Goal: Task Accomplishment & Management: Manage account settings

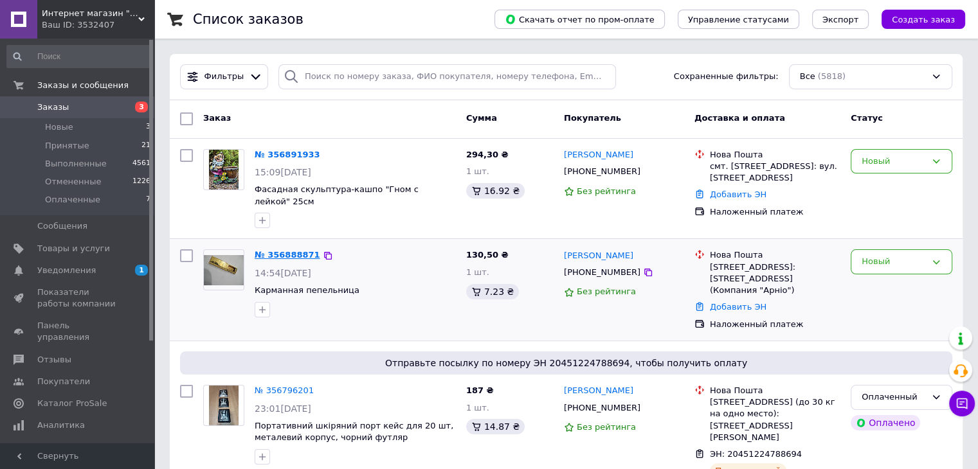
click at [289, 250] on link "№ 356888871" at bounding box center [288, 255] width 66 height 10
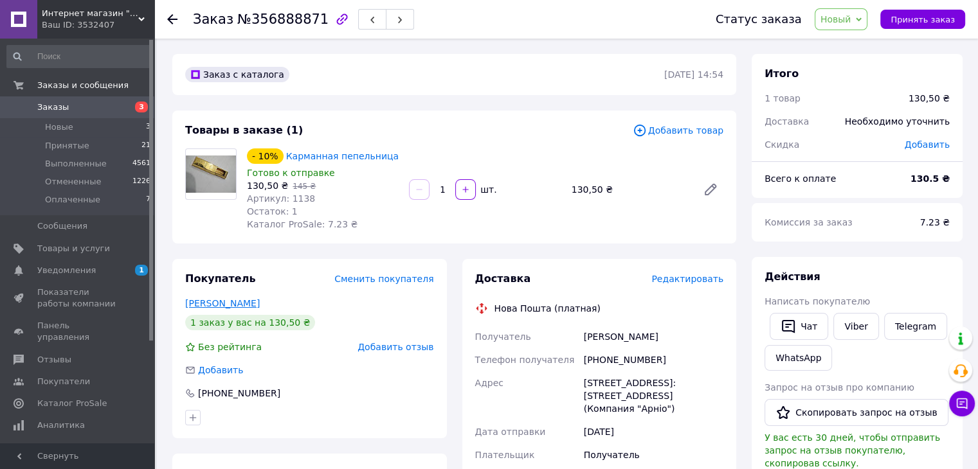
click at [260, 300] on link "Мирошниченко Максим" at bounding box center [222, 303] width 75 height 10
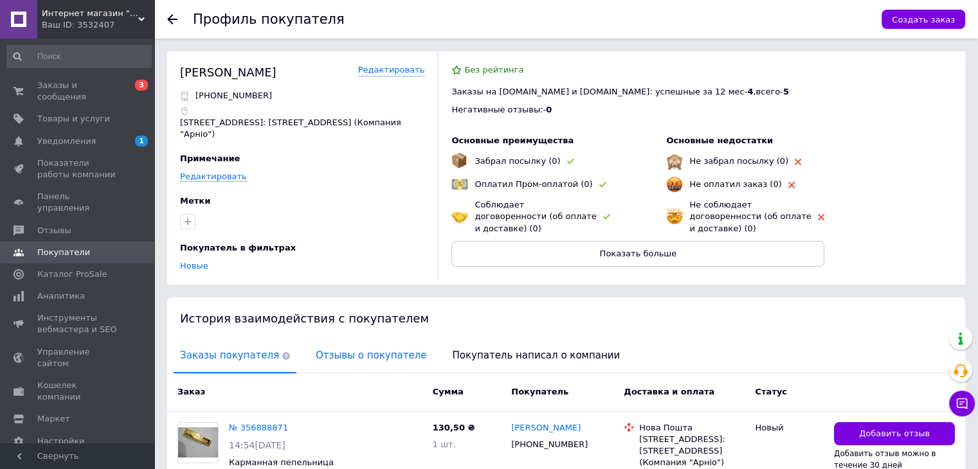
click at [332, 357] on span "Отзывы о покупателе" at bounding box center [370, 355] width 123 height 33
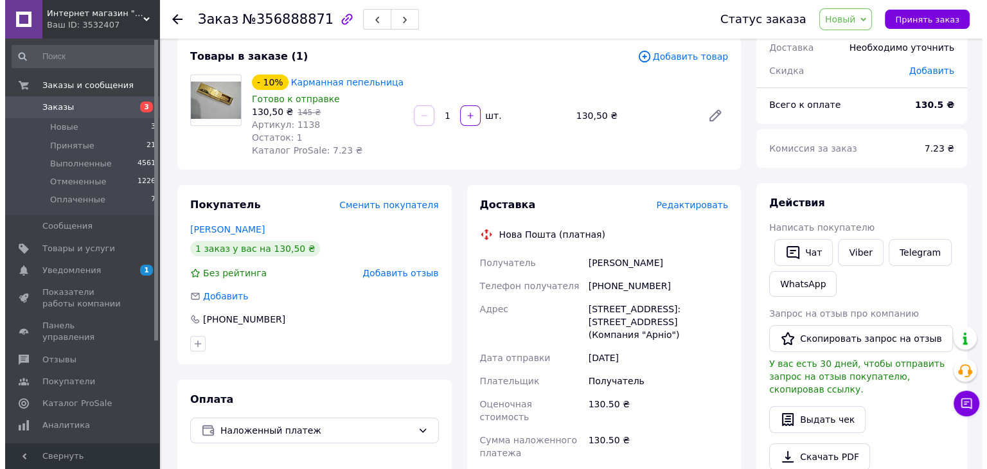
scroll to position [1, 0]
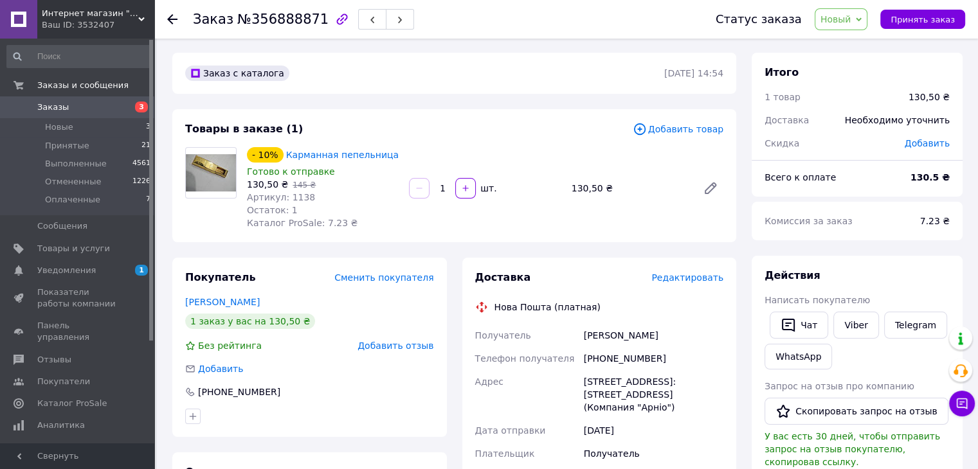
click at [847, 11] on span "Новый" at bounding box center [840, 19] width 53 height 22
click at [841, 46] on li "Принят" at bounding box center [849, 44] width 68 height 19
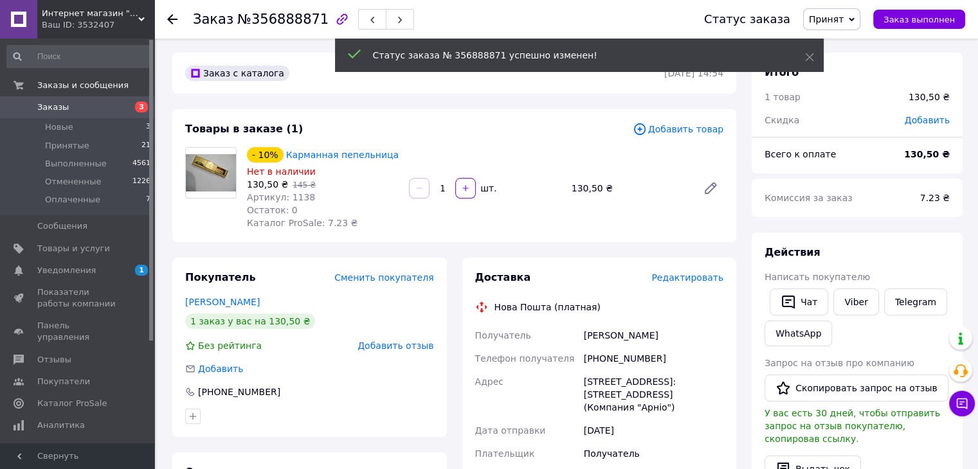
click at [679, 278] on span "Редактировать" at bounding box center [687, 278] width 72 height 10
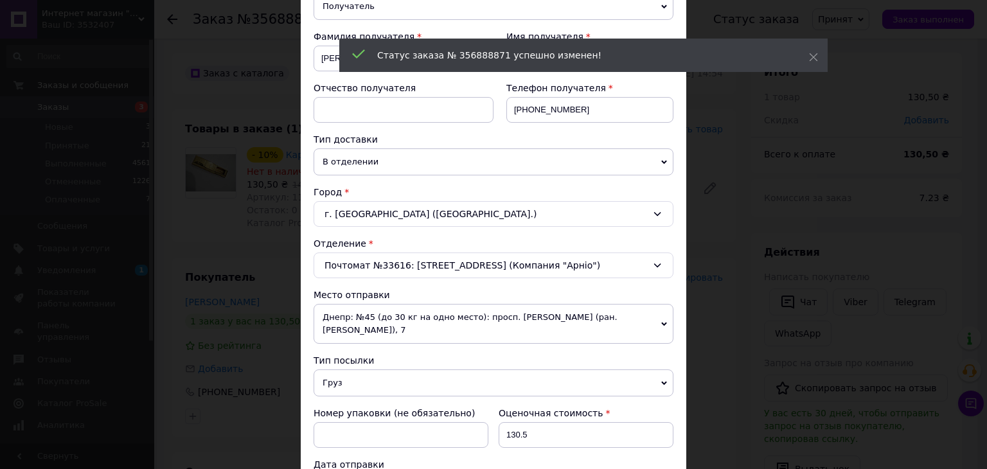
scroll to position [386, 0]
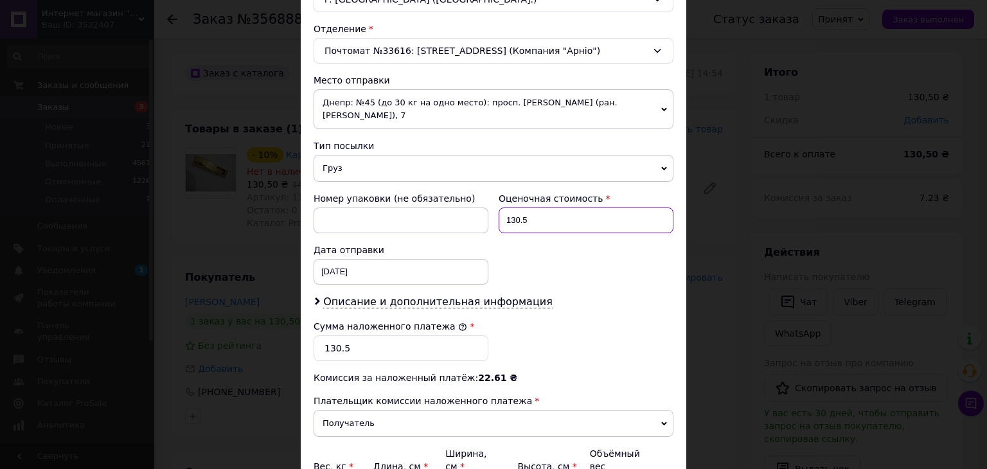
drag, startPoint x: 524, startPoint y: 206, endPoint x: 512, endPoint y: 206, distance: 11.6
click at [512, 208] on input "130.5" at bounding box center [586, 221] width 175 height 26
type input "131"
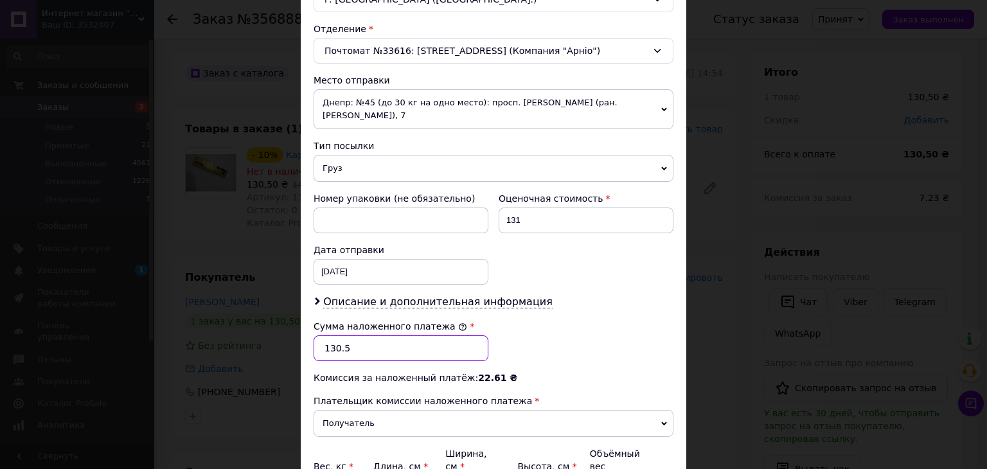
drag, startPoint x: 355, startPoint y: 330, endPoint x: 332, endPoint y: 332, distance: 22.6
click at [332, 336] on input "130.5" at bounding box center [401, 349] width 175 height 26
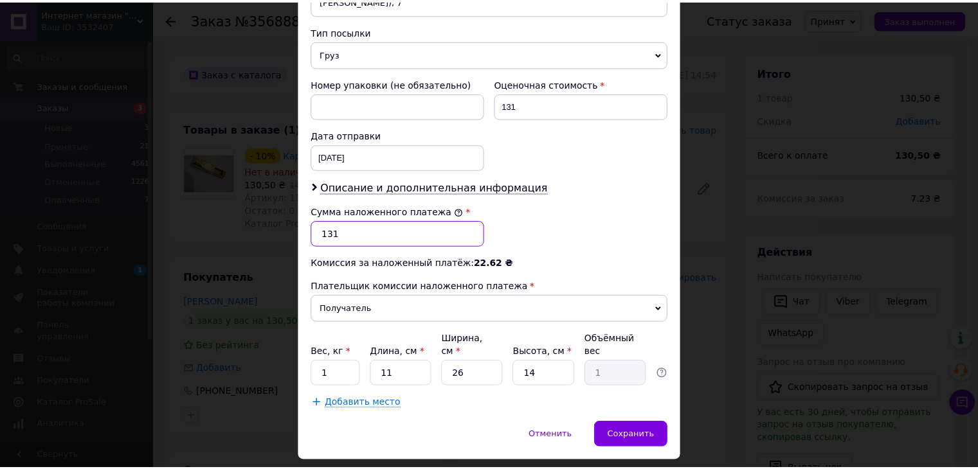
scroll to position [508, 0]
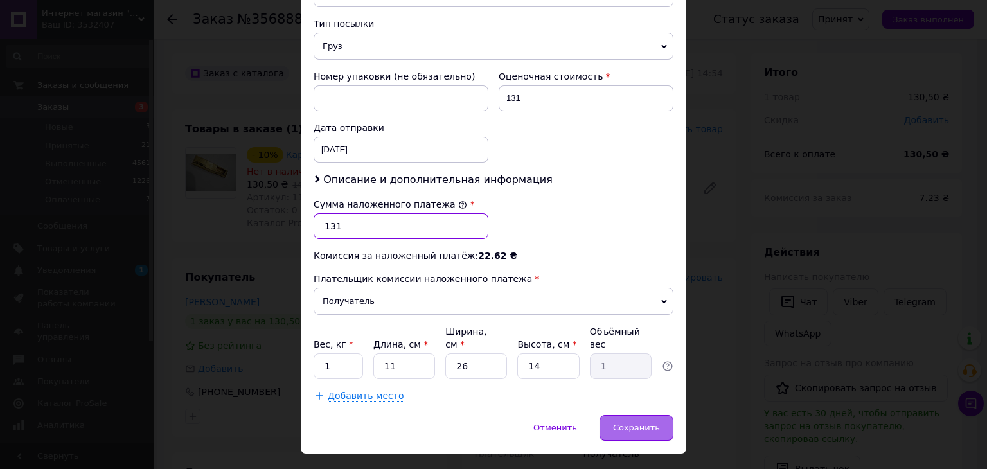
type input "131"
click at [634, 423] on span "Сохранить" at bounding box center [636, 428] width 47 height 10
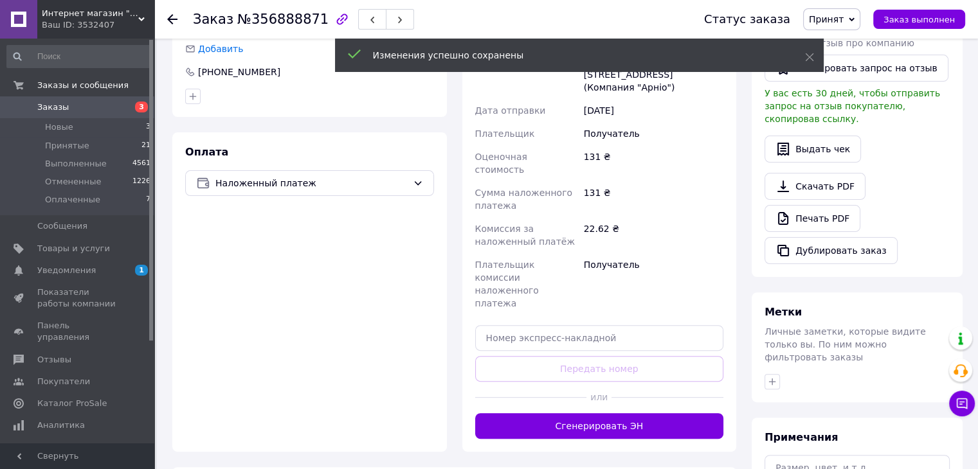
scroll to position [323, 0]
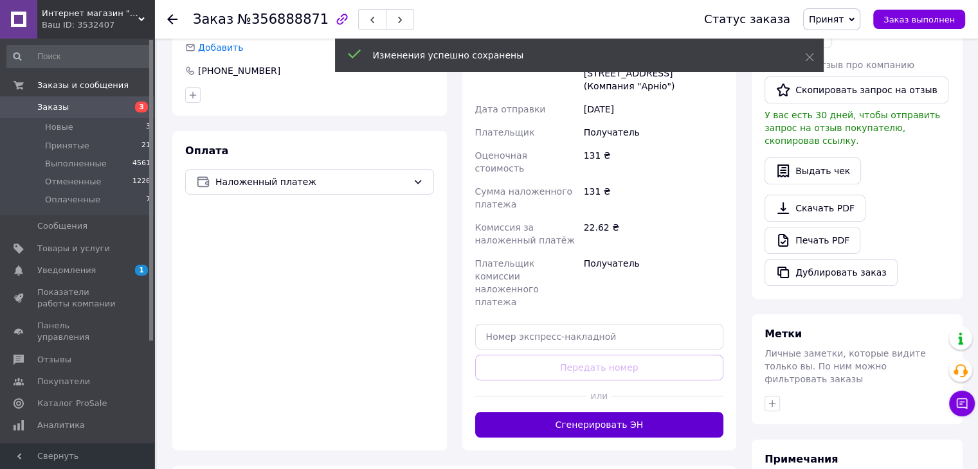
click at [561, 412] on button "Сгенерировать ЭН" at bounding box center [599, 425] width 249 height 26
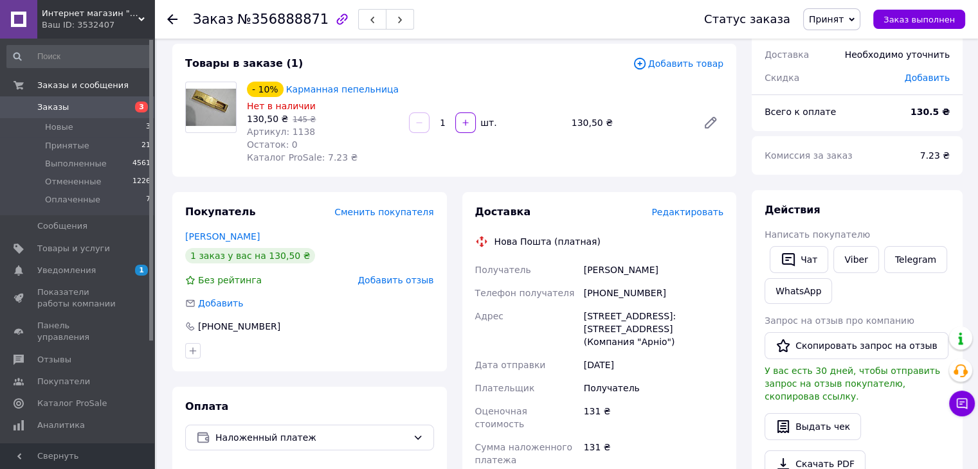
scroll to position [66, 0]
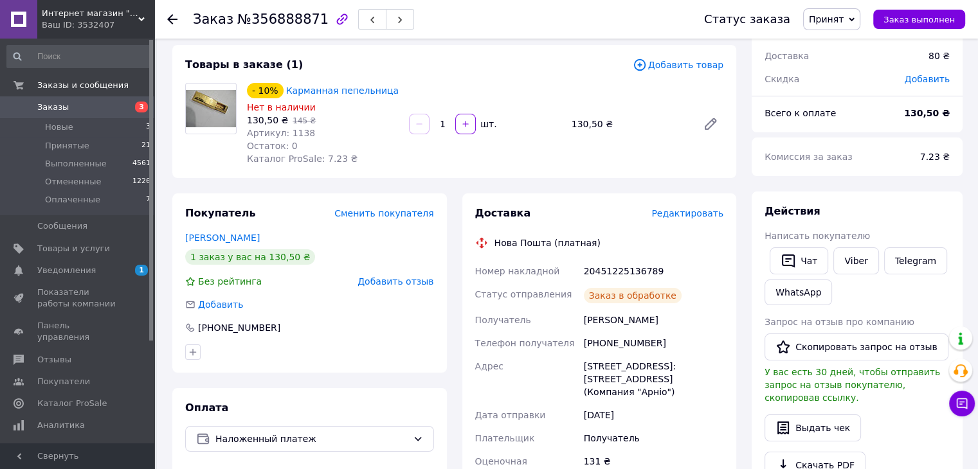
click at [614, 268] on div "20451225136789" at bounding box center [653, 271] width 145 height 23
copy div "20451225136789"
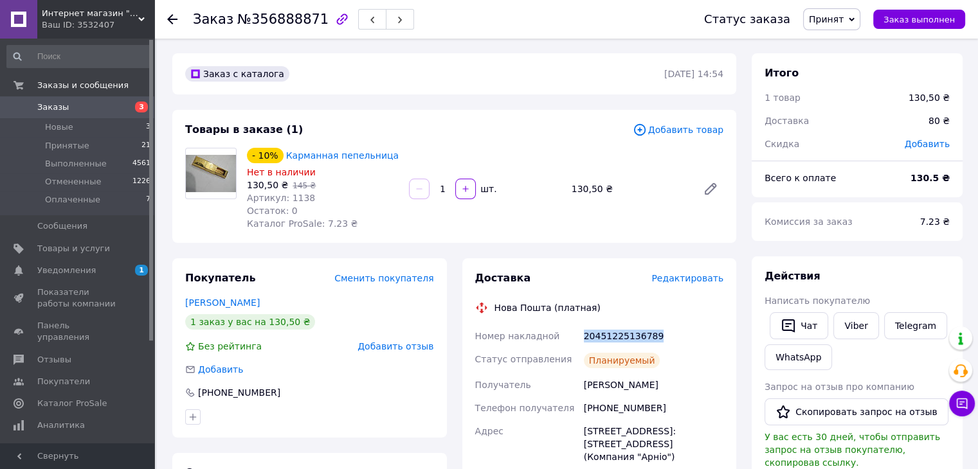
scroll to position [0, 0]
click at [692, 284] on span "Редактировать" at bounding box center [687, 279] width 72 height 10
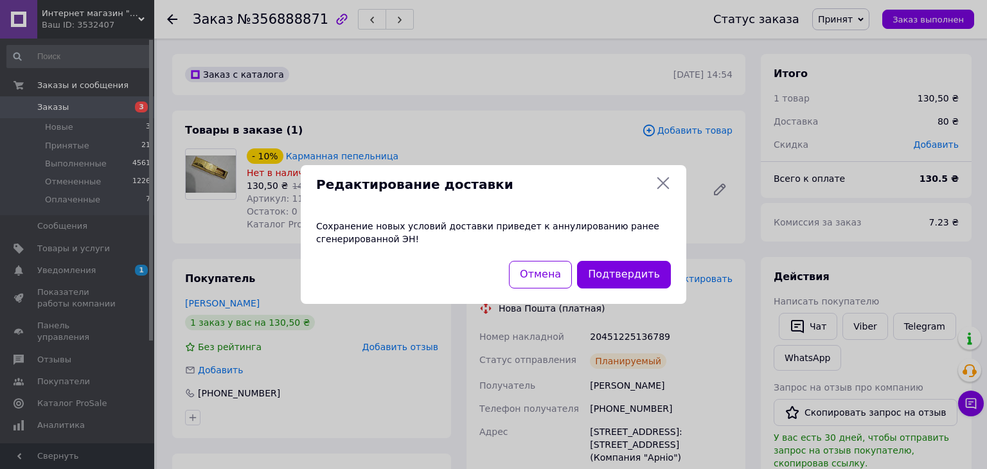
click at [789, 222] on div "Редактирование доставки Сохранение новых условий доставки приведет к аннулирова…" at bounding box center [493, 234] width 987 height 469
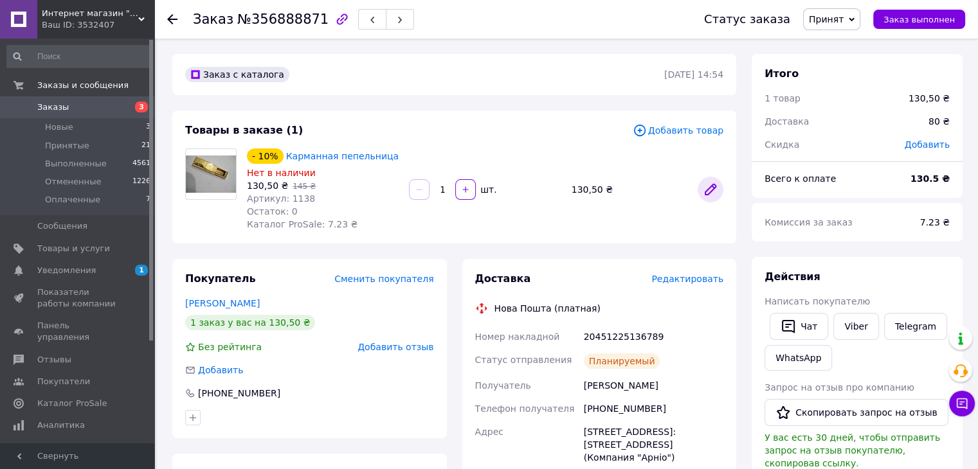
click at [712, 195] on icon at bounding box center [710, 189] width 15 height 15
click at [84, 109] on span "Заказы" at bounding box center [78, 108] width 82 height 12
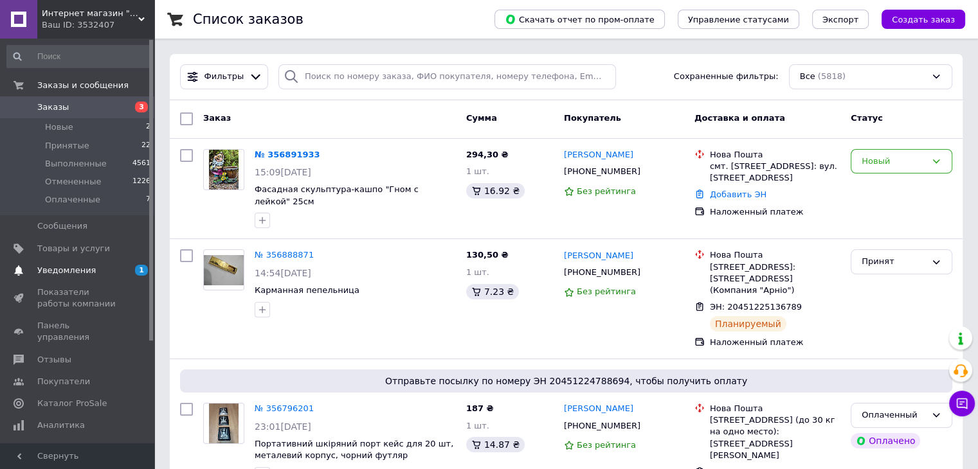
click at [73, 273] on span "Уведомления" at bounding box center [66, 271] width 58 height 12
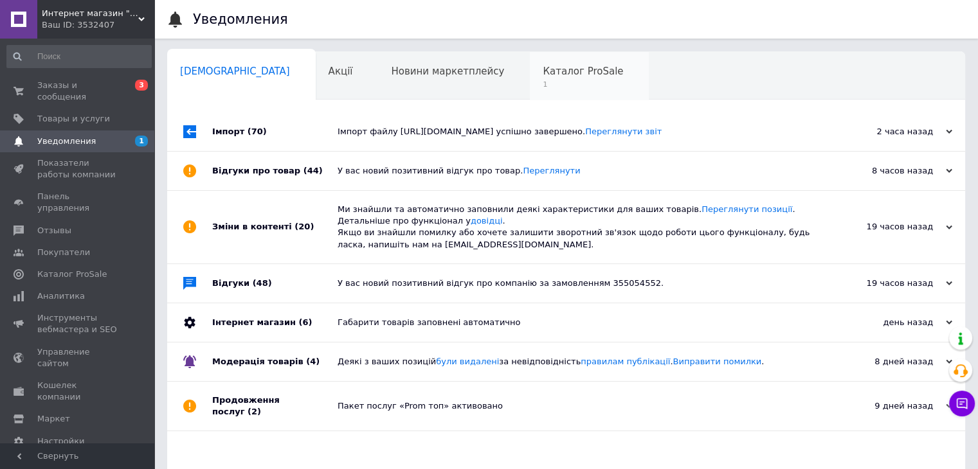
click at [543, 83] on span "1" at bounding box center [583, 85] width 80 height 10
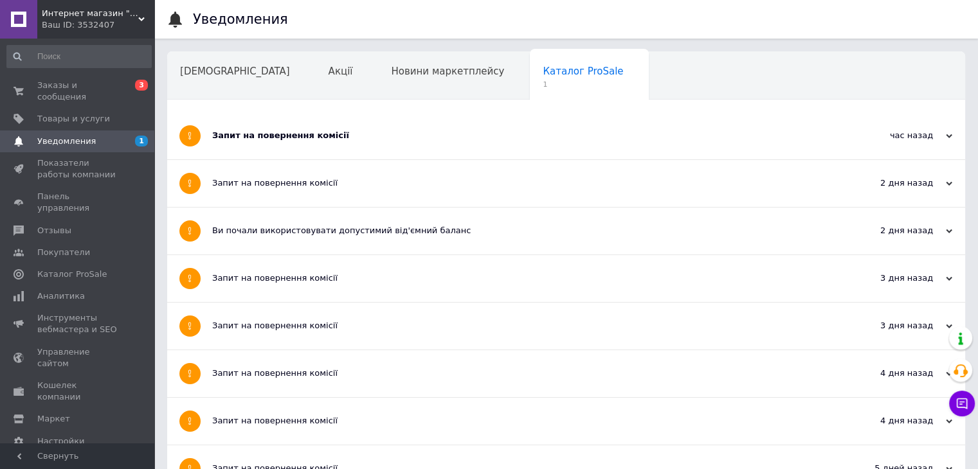
click at [256, 144] on div "Запит на повернення комісії" at bounding box center [517, 135] width 611 height 47
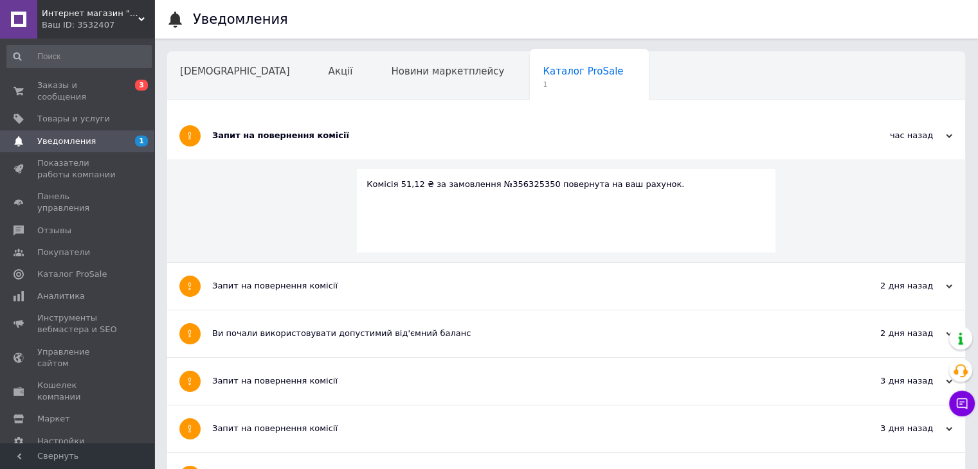
click at [253, 145] on div "Запит на повернення комісії" at bounding box center [517, 135] width 611 height 47
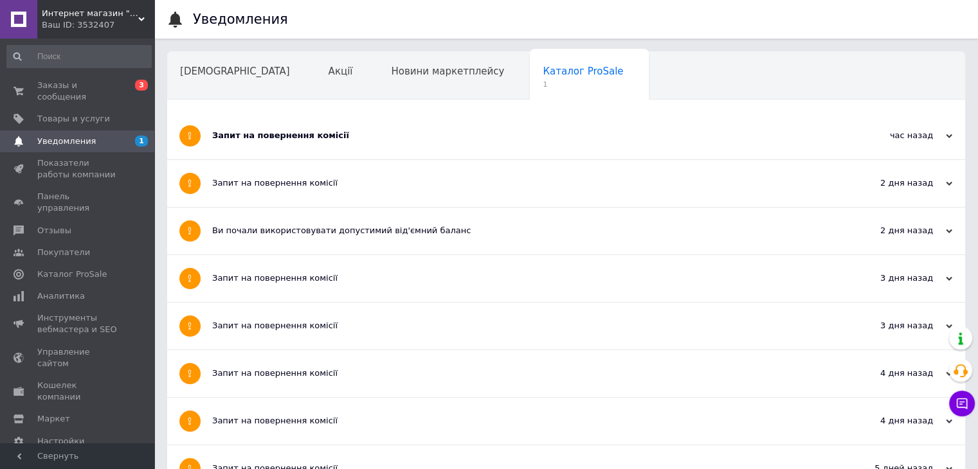
click at [83, 136] on span "Уведомления" at bounding box center [66, 142] width 58 height 12
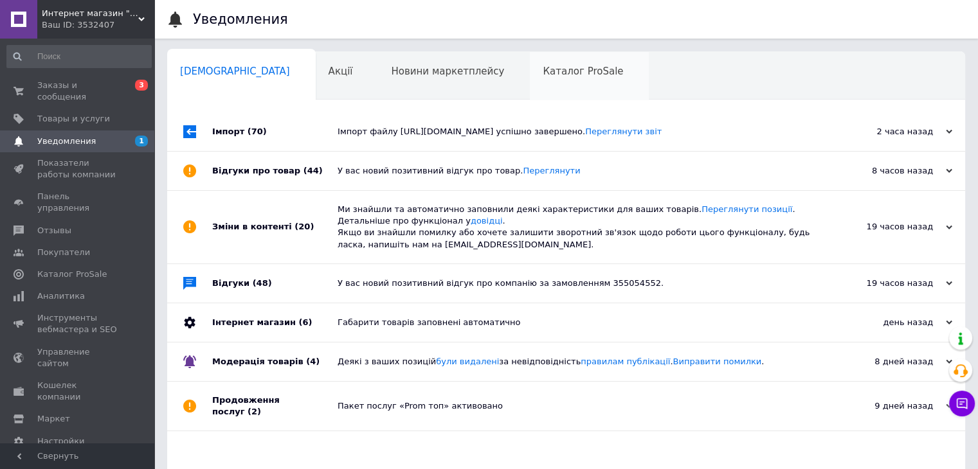
click at [530, 78] on div "Каталог ProSale 0" at bounding box center [589, 76] width 119 height 49
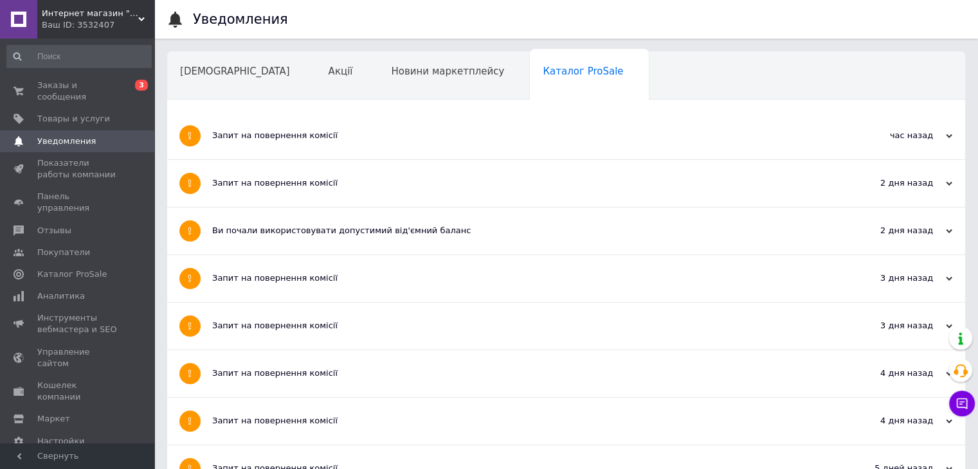
click at [267, 142] on div "Запит на повернення комісії" at bounding box center [517, 135] width 611 height 47
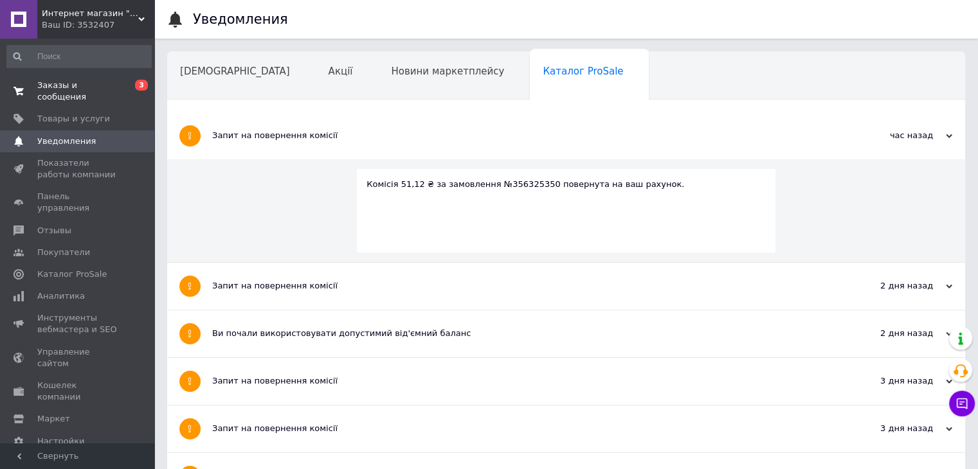
click at [113, 84] on span "Заказы и сообщения" at bounding box center [78, 91] width 82 height 23
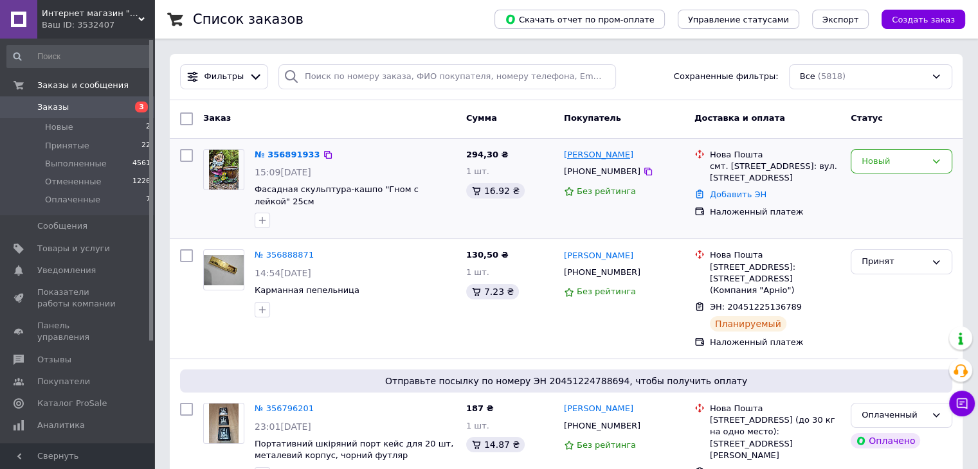
click at [602, 159] on link "[PERSON_NAME]" at bounding box center [598, 155] width 69 height 12
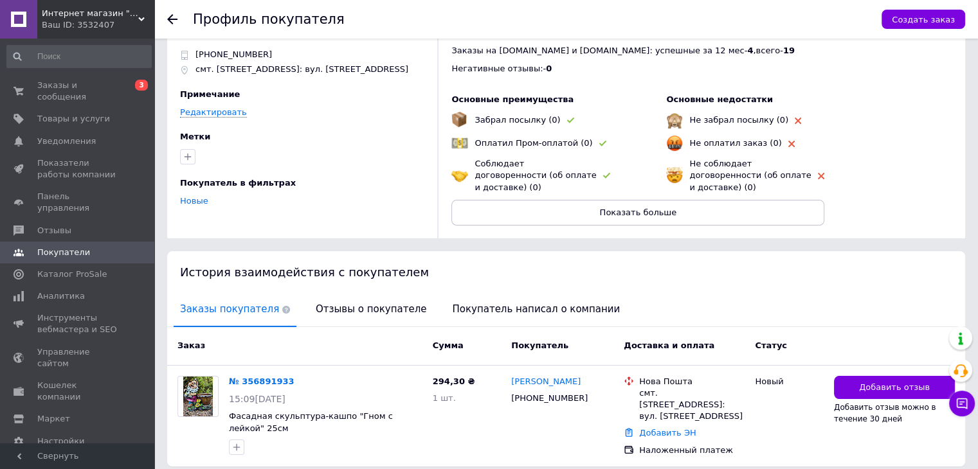
scroll to position [78, 0]
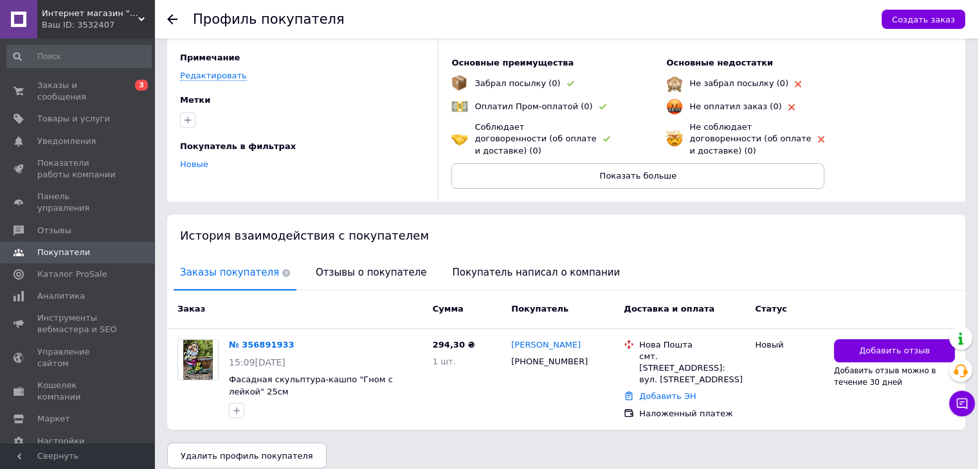
click at [363, 256] on span "Отзывы о покупателе" at bounding box center [370, 272] width 123 height 33
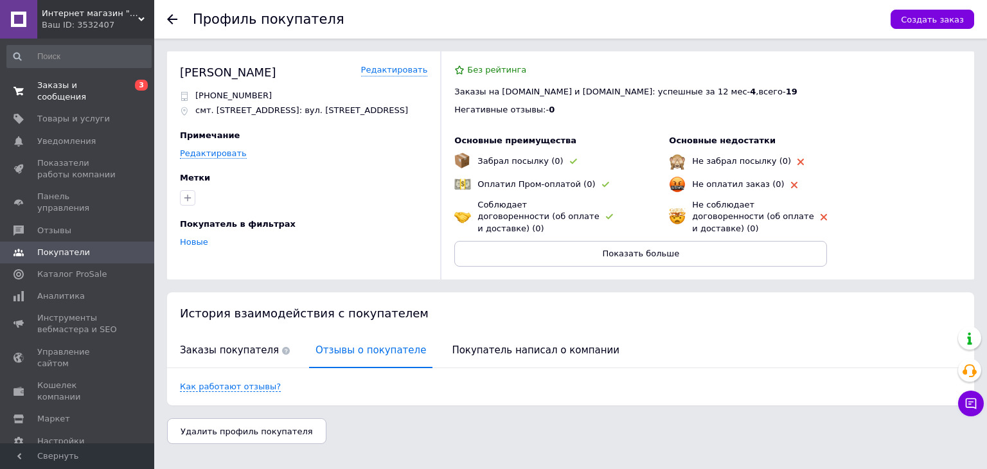
click at [102, 80] on span "Заказы и сообщения" at bounding box center [78, 91] width 82 height 23
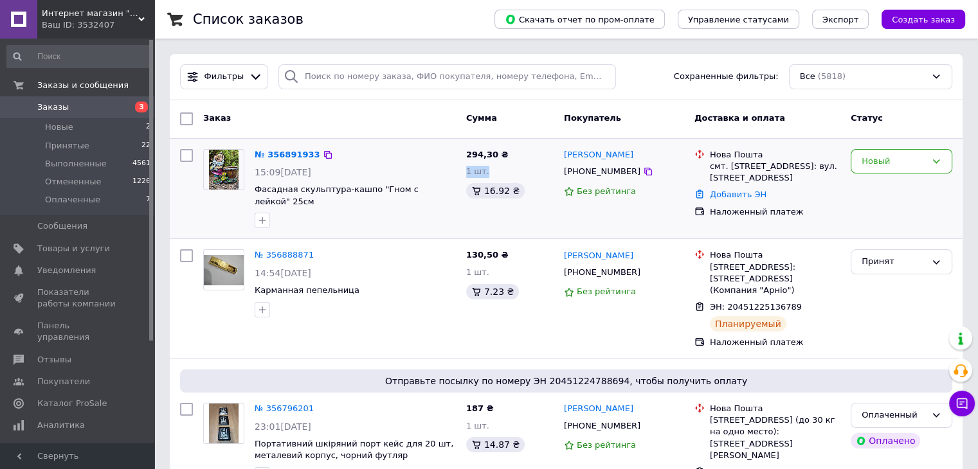
drag, startPoint x: 494, startPoint y: 172, endPoint x: 465, endPoint y: 170, distance: 28.3
click at [466, 170] on div "1 шт." at bounding box center [509, 172] width 87 height 12
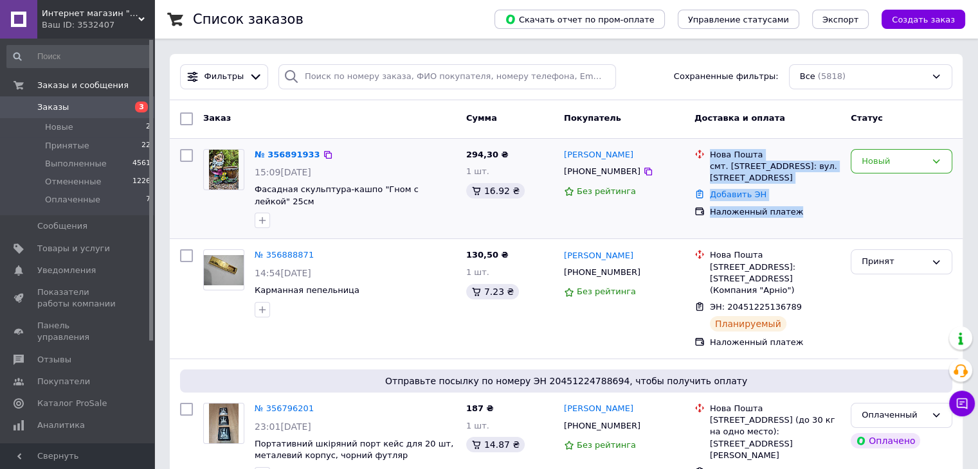
drag, startPoint x: 764, startPoint y: 198, endPoint x: 705, endPoint y: 164, distance: 67.7
click at [705, 164] on ul "Нова Пошта смт. Черняхів (Житомирська обл.), №1: вул. Слобідська, 8 Добавить ЭН…" at bounding box center [767, 184] width 146 height 74
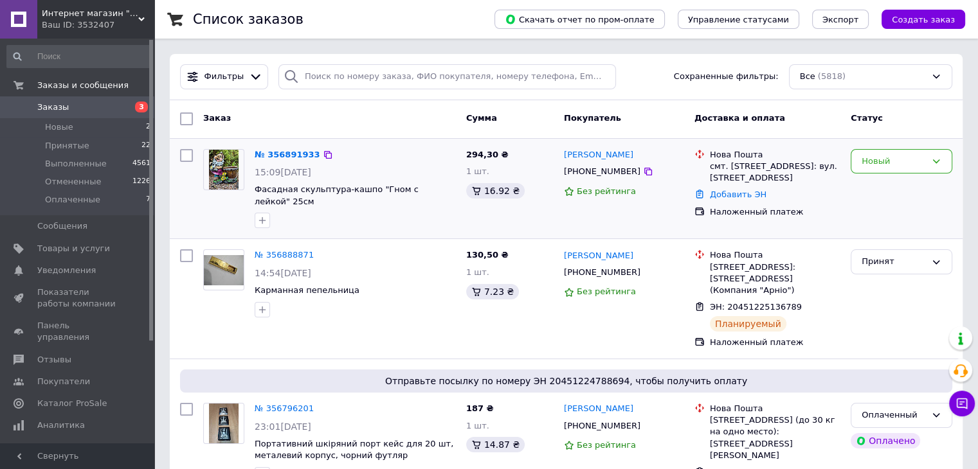
click at [652, 166] on div "[PHONE_NUMBER]" at bounding box center [623, 172] width 123 height 14
click at [644, 173] on icon at bounding box center [648, 172] width 8 height 8
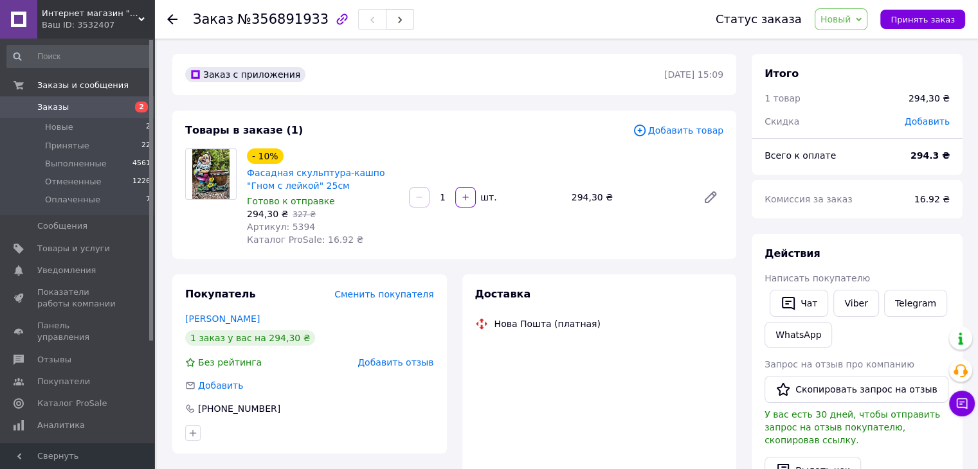
click at [196, 175] on img at bounding box center [211, 174] width 38 height 50
click at [297, 179] on link "Фасадная скульптура-кашпо "Гном с лейкой" 25см" at bounding box center [316, 179] width 138 height 23
